Goal: Find specific page/section: Find specific page/section

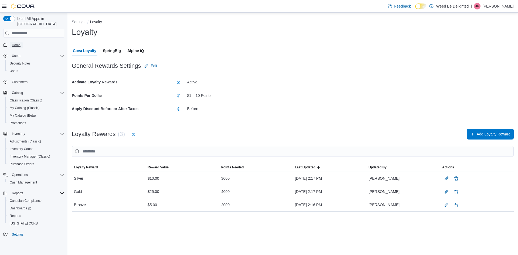
click at [16, 43] on span "Home" at bounding box center [16, 45] width 9 height 4
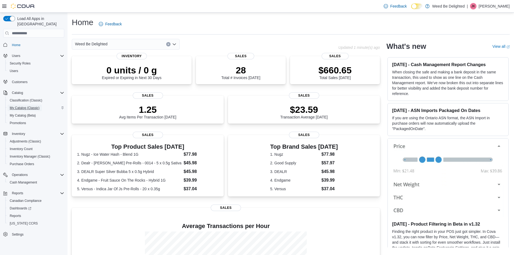
click at [19, 106] on span "My Catalog (Classic)" at bounding box center [25, 108] width 30 height 4
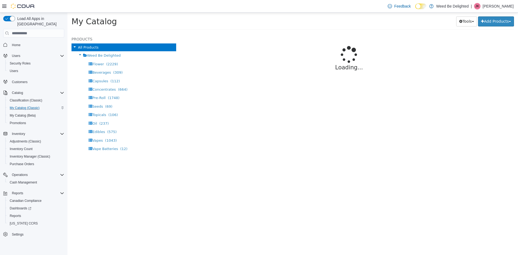
select select "**********"
